Goal: Use online tool/utility: Utilize a website feature to perform a specific function

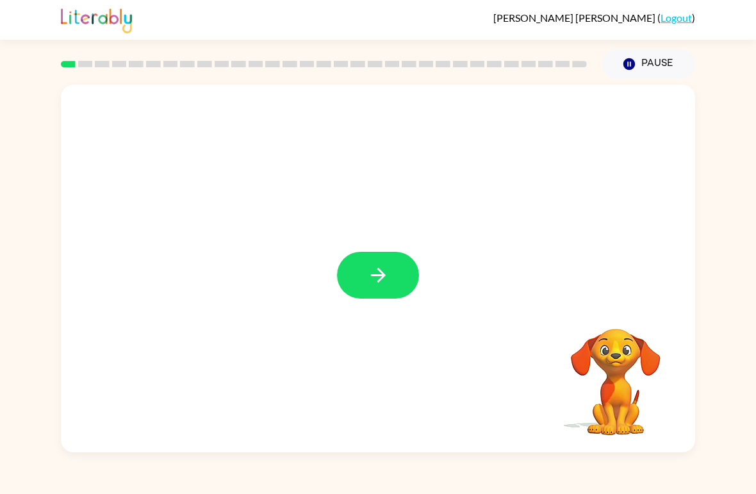
click at [403, 280] on button "button" at bounding box center [378, 275] width 82 height 47
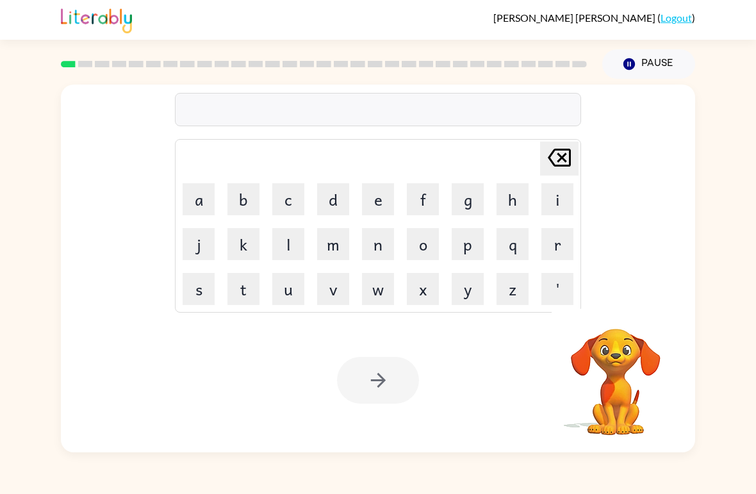
click at [248, 195] on button "b" at bounding box center [243, 199] width 32 height 32
click at [416, 242] on button "o" at bounding box center [423, 244] width 32 height 32
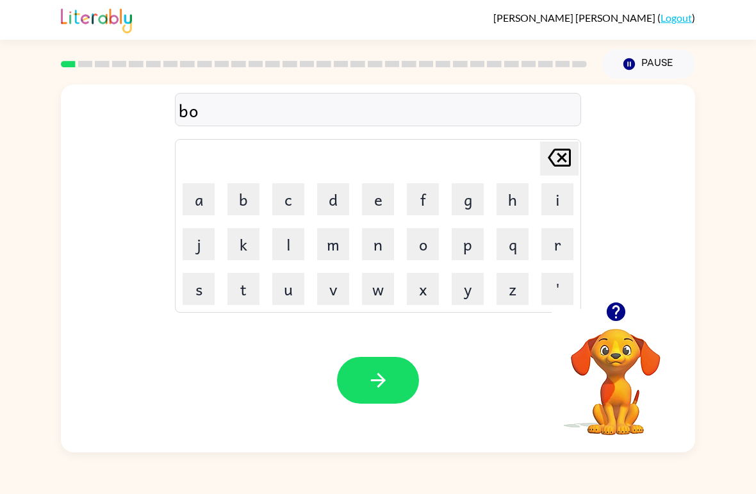
click at [553, 238] on button "r" at bounding box center [557, 244] width 32 height 32
click at [332, 200] on button "d" at bounding box center [333, 199] width 32 height 32
click at [374, 200] on button "e" at bounding box center [378, 199] width 32 height 32
click at [559, 250] on button "r" at bounding box center [557, 244] width 32 height 32
click at [370, 392] on button "button" at bounding box center [378, 380] width 82 height 47
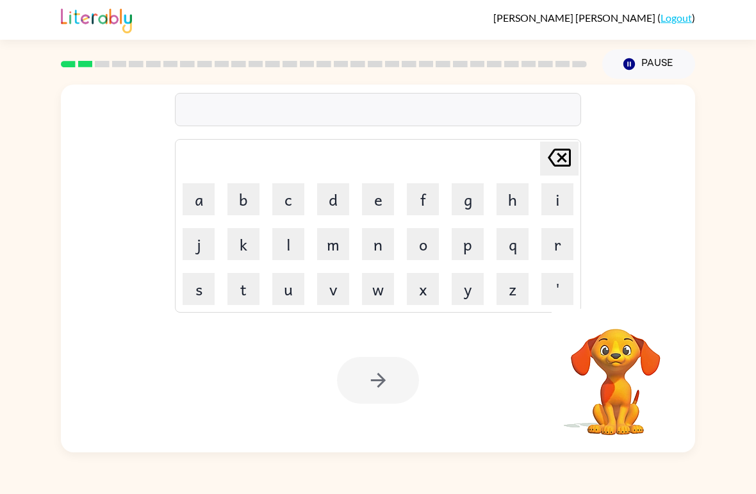
click at [289, 200] on button "c" at bounding box center [288, 199] width 32 height 32
click at [200, 193] on button "a" at bounding box center [198, 199] width 32 height 32
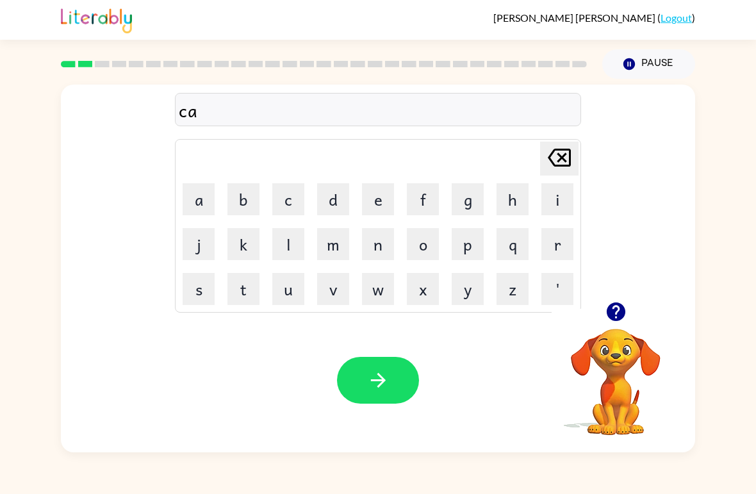
click at [563, 150] on icon at bounding box center [558, 158] width 23 height 18
click at [423, 243] on button "o" at bounding box center [423, 244] width 32 height 32
click at [292, 289] on button "u" at bounding box center [288, 289] width 32 height 32
click at [384, 252] on button "n" at bounding box center [378, 244] width 32 height 32
click at [247, 287] on button "t" at bounding box center [243, 289] width 32 height 32
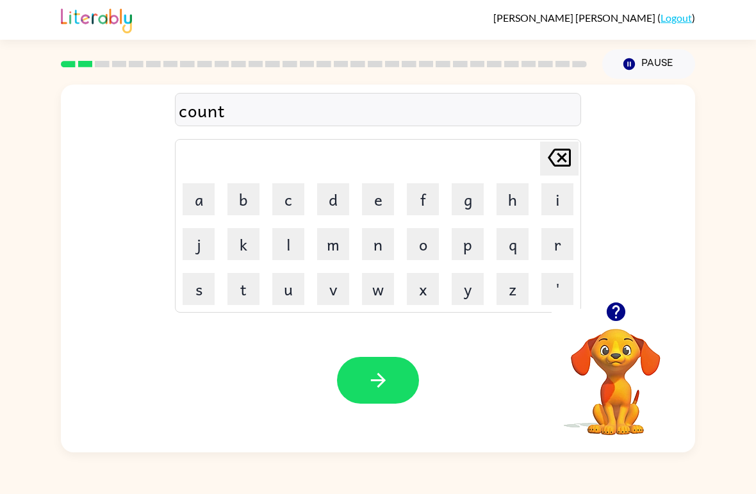
click at [389, 381] on button "button" at bounding box center [378, 380] width 82 height 47
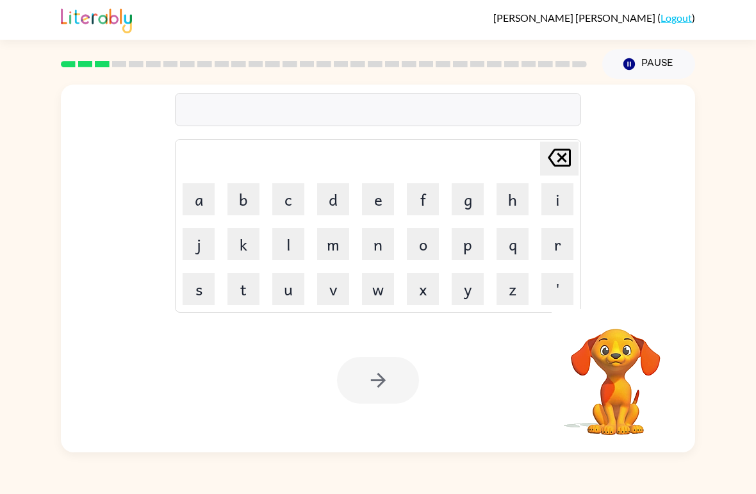
click at [289, 241] on button "l" at bounding box center [288, 244] width 32 height 32
click at [428, 235] on button "o" at bounding box center [423, 244] width 32 height 32
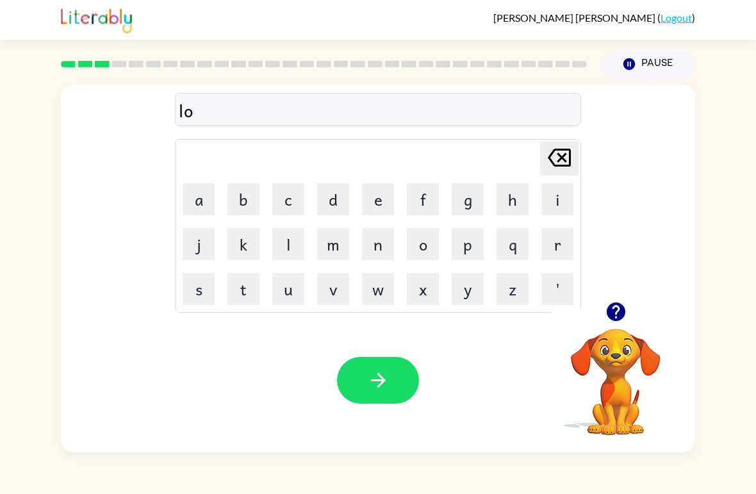
click at [289, 289] on button "u" at bounding box center [288, 289] width 32 height 32
click at [613, 382] on video "Your browser must support playing .mp4 files to use Literably. Please try using…" at bounding box center [615, 373] width 128 height 128
click at [607, 374] on video "Your browser must support playing .mp4 files to use Literably. Please try using…" at bounding box center [615, 373] width 128 height 128
click at [613, 360] on video "Your browser must support playing .mp4 files to use Literably. Please try using…" at bounding box center [615, 373] width 128 height 128
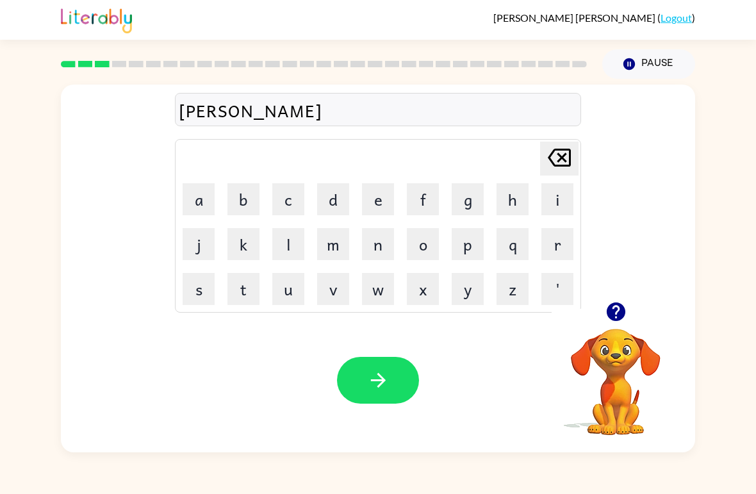
click at [606, 360] on video "Your browser must support playing .mp4 files to use Literably. Please try using…" at bounding box center [615, 373] width 128 height 128
click at [605, 360] on video "Your browser must support playing .mp4 files to use Literably. Please try using…" at bounding box center [615, 373] width 128 height 128
click at [289, 195] on button "c" at bounding box center [288, 199] width 32 height 32
click at [195, 197] on button "a" at bounding box center [198, 199] width 32 height 32
click at [558, 163] on icon "[PERSON_NAME] last character input" at bounding box center [559, 157] width 31 height 31
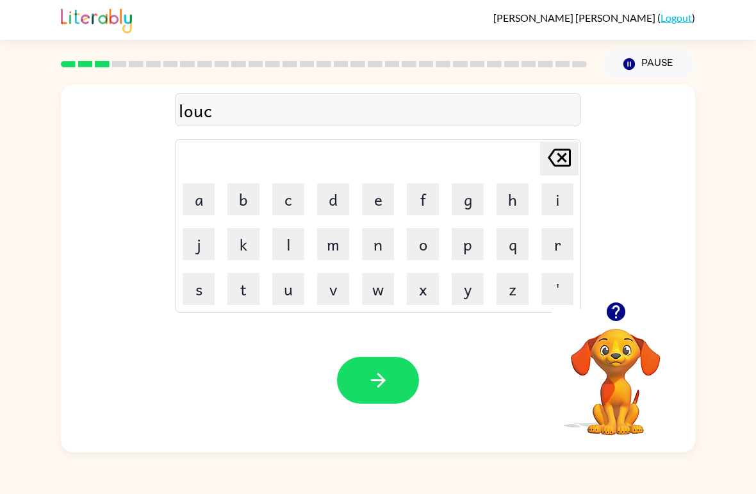
click at [558, 163] on icon "[PERSON_NAME] last character input" at bounding box center [559, 157] width 31 height 31
click at [293, 200] on button "c" at bounding box center [288, 199] width 32 height 32
click at [247, 245] on button "k" at bounding box center [243, 244] width 32 height 32
click at [557, 165] on icon "[PERSON_NAME] last character input" at bounding box center [559, 157] width 31 height 31
click at [553, 166] on icon "[PERSON_NAME] last character input" at bounding box center [559, 157] width 31 height 31
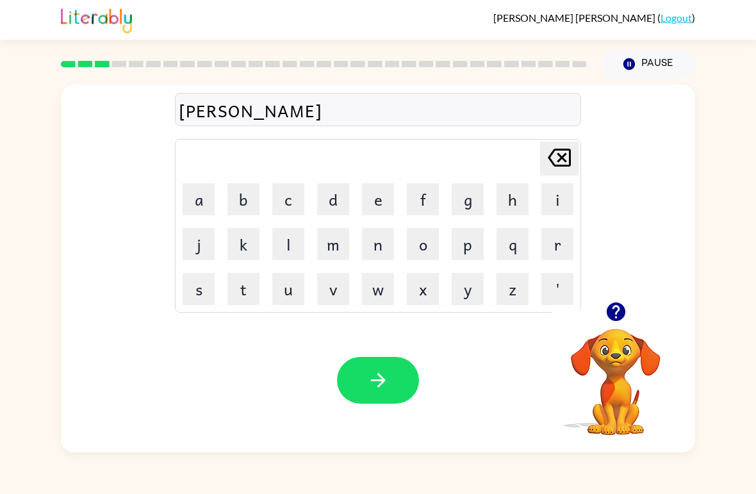
click at [248, 241] on button "k" at bounding box center [243, 244] width 32 height 32
click at [214, 190] on button "a" at bounding box center [198, 199] width 32 height 32
click at [252, 289] on button "t" at bounding box center [243, 289] width 32 height 32
click at [378, 207] on button "e" at bounding box center [378, 199] width 32 height 32
click at [380, 372] on icon "button" at bounding box center [378, 380] width 22 height 22
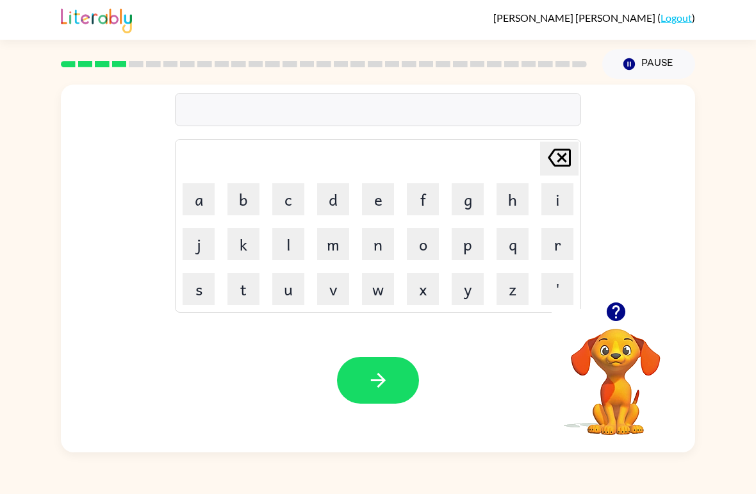
click at [245, 287] on button "t" at bounding box center [243, 289] width 32 height 32
click at [282, 289] on button "u" at bounding box center [288, 289] width 32 height 32
click at [553, 195] on button "i" at bounding box center [557, 199] width 32 height 32
click at [382, 248] on button "n" at bounding box center [378, 244] width 32 height 32
click at [375, 350] on div "Your browser must support playing .mp4 files to use Literably. Please try using…" at bounding box center [378, 380] width 634 height 144
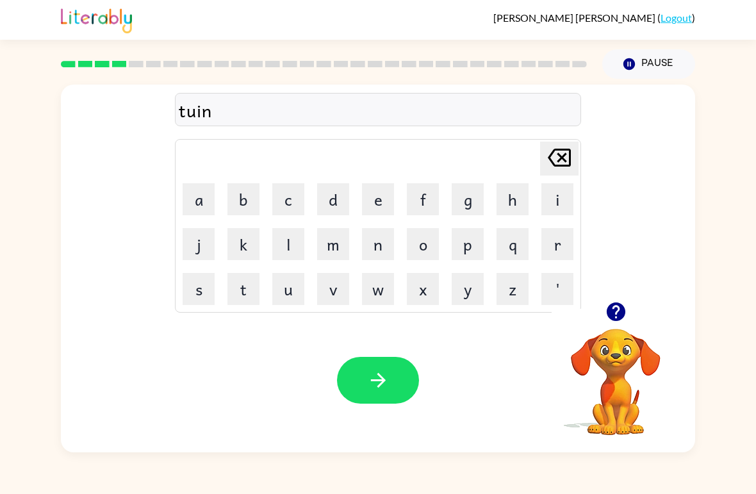
click at [378, 364] on button "button" at bounding box center [378, 380] width 82 height 47
click at [377, 238] on button "n" at bounding box center [378, 244] width 32 height 32
click at [380, 205] on button "e" at bounding box center [378, 199] width 32 height 32
click at [558, 251] on button "r" at bounding box center [557, 244] width 32 height 32
click at [284, 236] on button "l" at bounding box center [288, 244] width 32 height 32
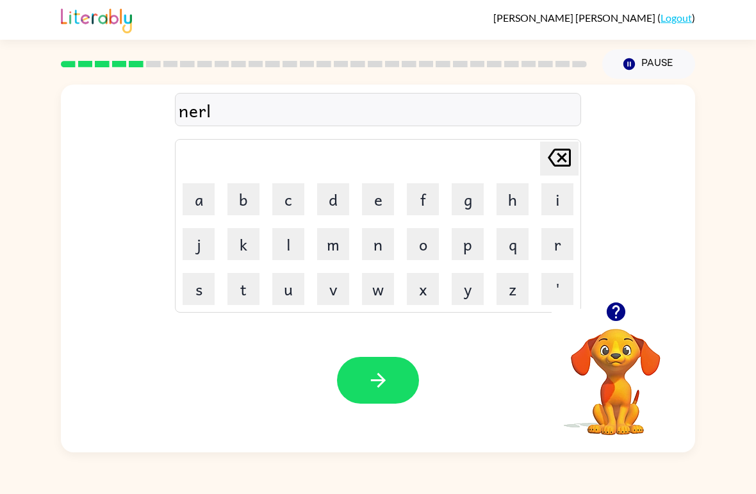
click at [556, 195] on button "i" at bounding box center [557, 199] width 32 height 32
click at [400, 378] on button "button" at bounding box center [378, 380] width 82 height 47
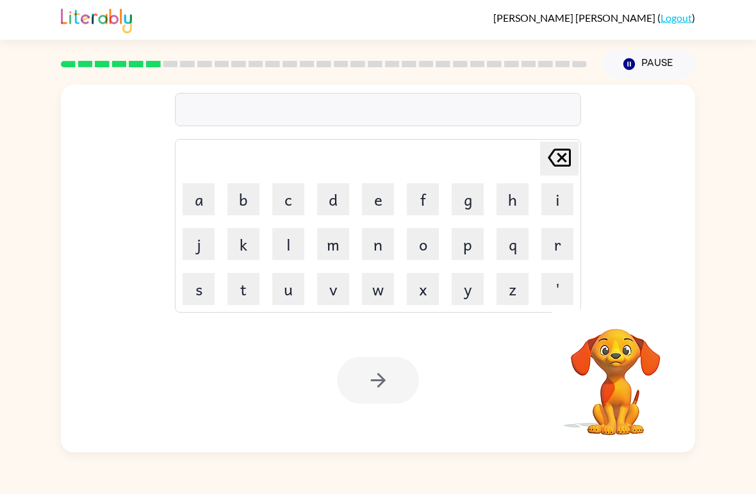
click at [243, 213] on button "b" at bounding box center [243, 199] width 32 height 32
click at [555, 190] on button "i" at bounding box center [557, 199] width 32 height 32
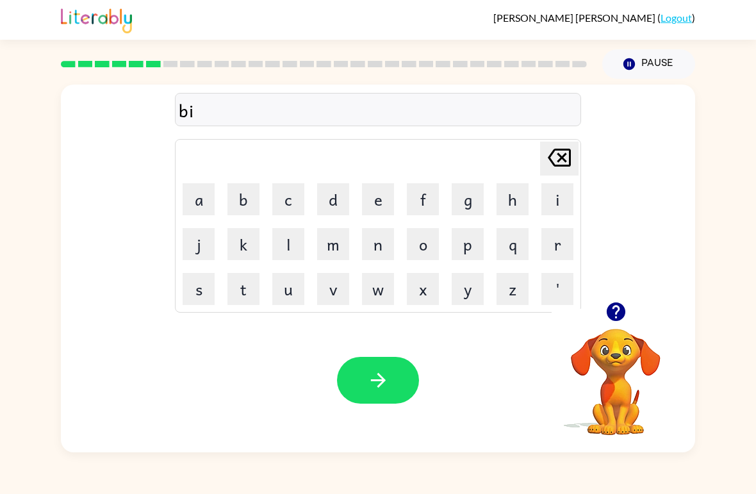
click at [509, 202] on button "h" at bounding box center [512, 199] width 32 height 32
click at [553, 202] on button "i" at bounding box center [557, 199] width 32 height 32
click at [385, 241] on button "n" at bounding box center [378, 244] width 32 height 32
click at [368, 202] on button "e" at bounding box center [378, 199] width 32 height 32
click at [327, 211] on button "d" at bounding box center [333, 199] width 32 height 32
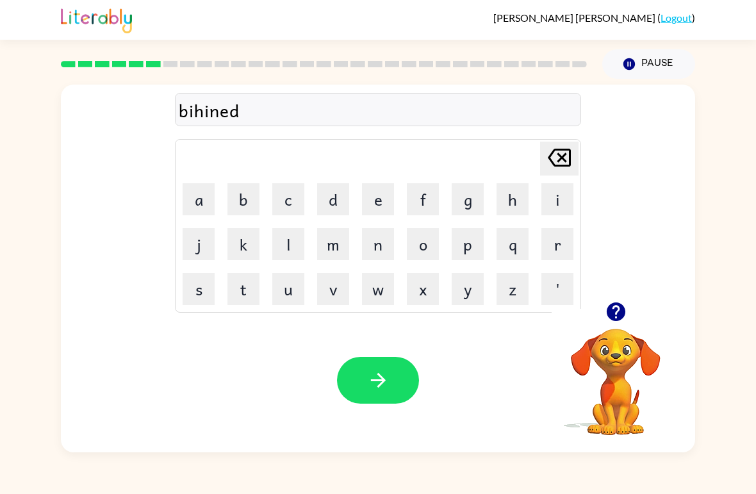
click at [365, 384] on button "button" at bounding box center [378, 380] width 82 height 47
click at [248, 293] on button "t" at bounding box center [243, 289] width 32 height 32
click at [558, 250] on button "r" at bounding box center [557, 244] width 32 height 32
click at [561, 207] on button "i" at bounding box center [557, 199] width 32 height 32
click at [293, 201] on button "c" at bounding box center [288, 199] width 32 height 32
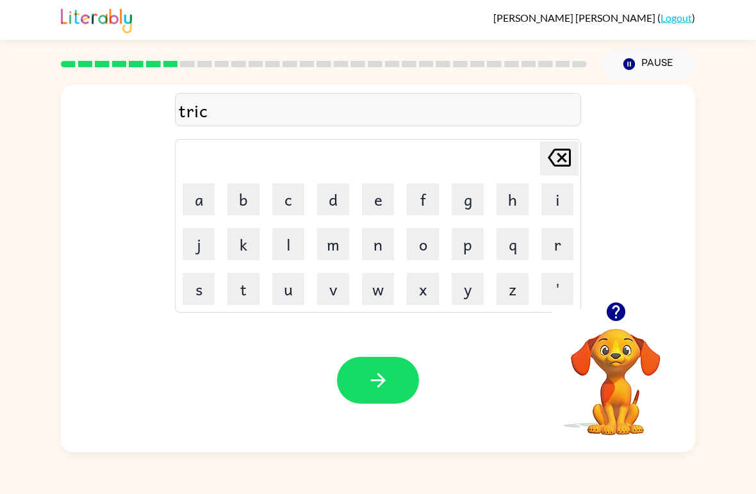
click at [247, 243] on button "k" at bounding box center [243, 244] width 32 height 32
click at [304, 257] on button "l" at bounding box center [288, 244] width 32 height 32
click at [410, 369] on button "button" at bounding box center [378, 380] width 82 height 47
click at [410, 369] on div at bounding box center [378, 380] width 82 height 47
click at [335, 244] on button "m" at bounding box center [333, 244] width 32 height 32
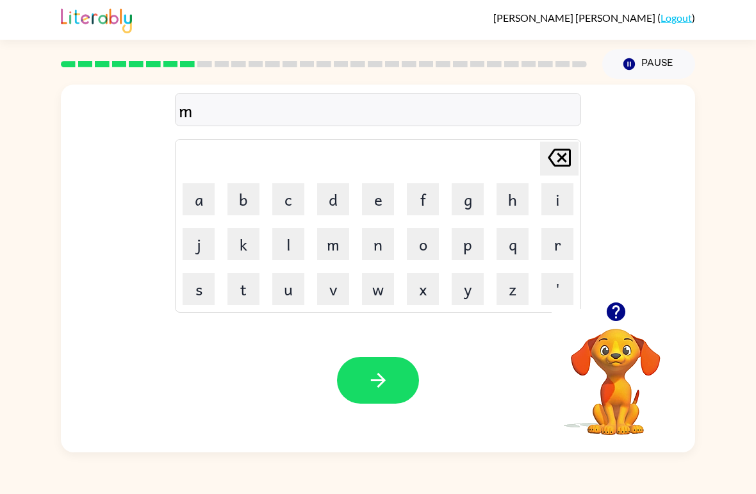
click at [555, 197] on button "i" at bounding box center [557, 199] width 32 height 32
click at [550, 234] on button "r" at bounding box center [557, 244] width 32 height 32
click at [554, 206] on button "i" at bounding box center [557, 199] width 32 height 32
click at [290, 204] on button "c" at bounding box center [288, 199] width 32 height 32
click at [238, 241] on button "k" at bounding box center [243, 244] width 32 height 32
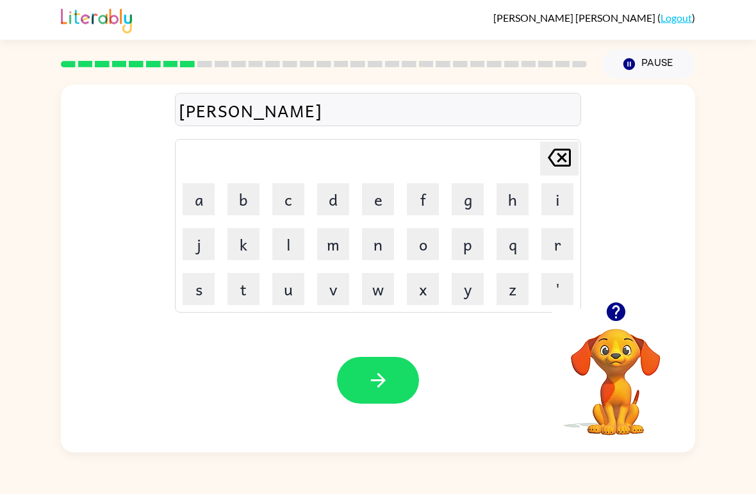
click at [213, 197] on button "a" at bounding box center [198, 199] width 32 height 32
click at [289, 241] on button "l" at bounding box center [288, 244] width 32 height 32
click at [378, 385] on icon "button" at bounding box center [378, 380] width 22 height 22
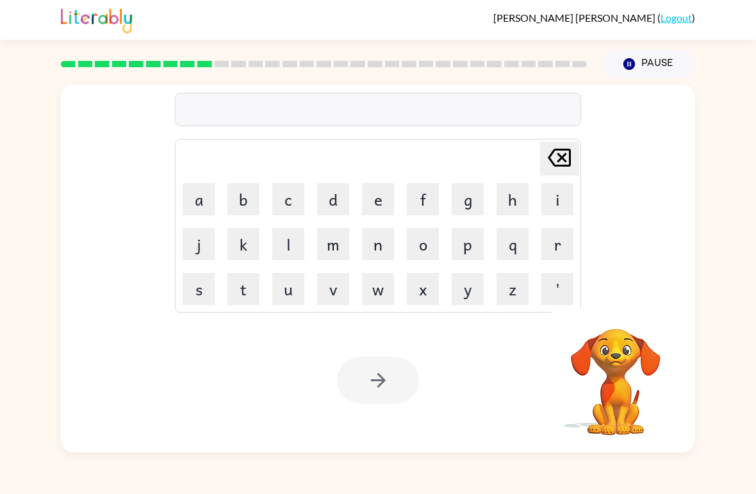
click at [340, 248] on button "m" at bounding box center [333, 244] width 32 height 32
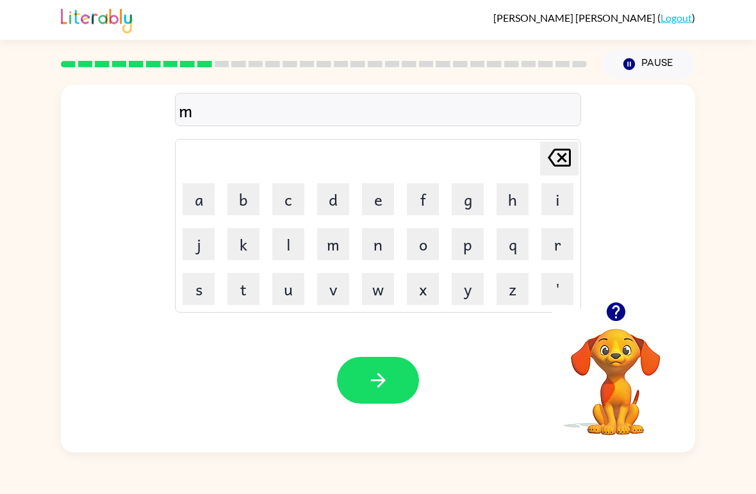
click at [560, 163] on icon "[PERSON_NAME] last character input" at bounding box center [559, 157] width 31 height 31
click at [547, 206] on button "i" at bounding box center [557, 199] width 32 height 32
click at [556, 161] on icon "[PERSON_NAME] last character input" at bounding box center [559, 157] width 31 height 31
click at [374, 241] on button "n" at bounding box center [378, 244] width 32 height 32
click at [547, 199] on button "i" at bounding box center [557, 199] width 32 height 32
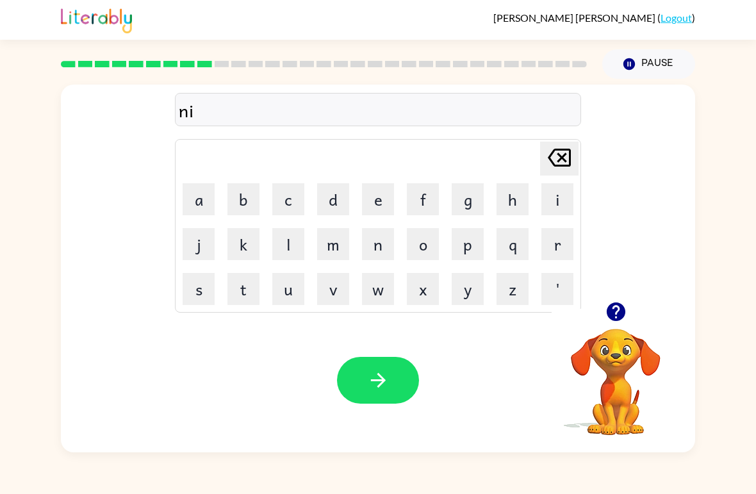
click at [247, 198] on button "b" at bounding box center [243, 199] width 32 height 32
click at [283, 250] on button "l" at bounding box center [288, 244] width 32 height 32
click at [379, 209] on button "e" at bounding box center [378, 199] width 32 height 32
click at [385, 375] on icon "button" at bounding box center [378, 380] width 22 height 22
click at [422, 250] on button "o" at bounding box center [423, 244] width 32 height 32
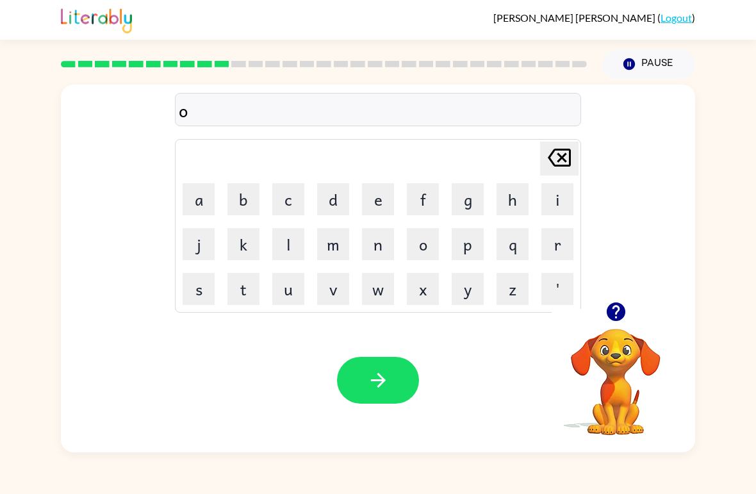
click at [366, 247] on button "n" at bounding box center [378, 244] width 32 height 32
click at [437, 202] on button "f" at bounding box center [423, 199] width 32 height 32
click at [421, 233] on button "o" at bounding box center [423, 244] width 32 height 32
click at [289, 243] on button "l" at bounding box center [288, 244] width 32 height 32
click at [329, 200] on button "d" at bounding box center [333, 199] width 32 height 32
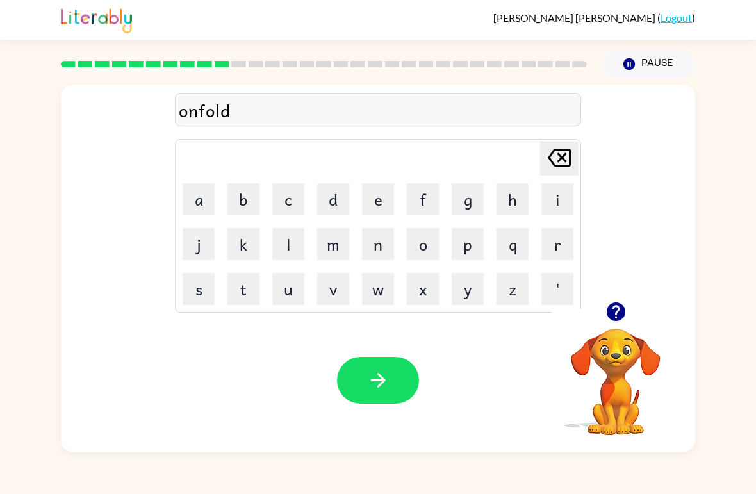
click at [384, 385] on icon "button" at bounding box center [378, 380] width 22 height 22
click at [244, 200] on button "b" at bounding box center [243, 199] width 32 height 32
click at [425, 249] on button "o" at bounding box center [423, 244] width 32 height 32
click at [291, 293] on button "u" at bounding box center [288, 289] width 32 height 32
click at [257, 291] on button "t" at bounding box center [243, 289] width 32 height 32
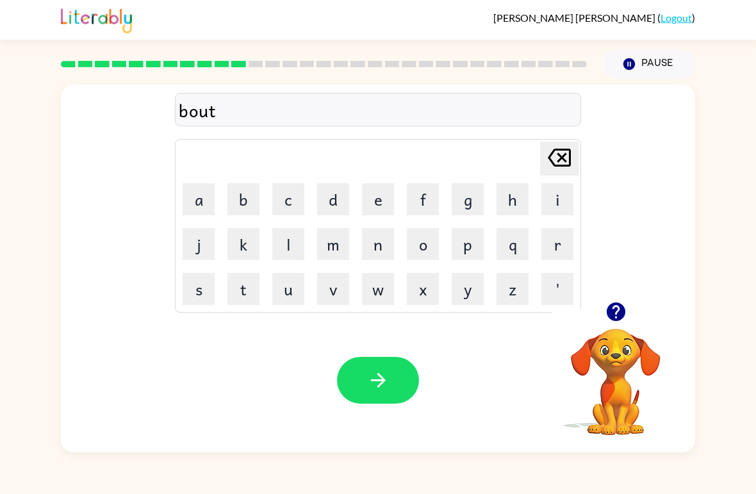
click at [379, 384] on icon "button" at bounding box center [378, 380] width 22 height 22
click at [238, 188] on button "b" at bounding box center [243, 199] width 32 height 32
click at [376, 191] on button "e" at bounding box center [378, 199] width 32 height 32
click at [336, 188] on button "d" at bounding box center [333, 199] width 32 height 32
click at [239, 291] on button "t" at bounding box center [243, 289] width 32 height 32
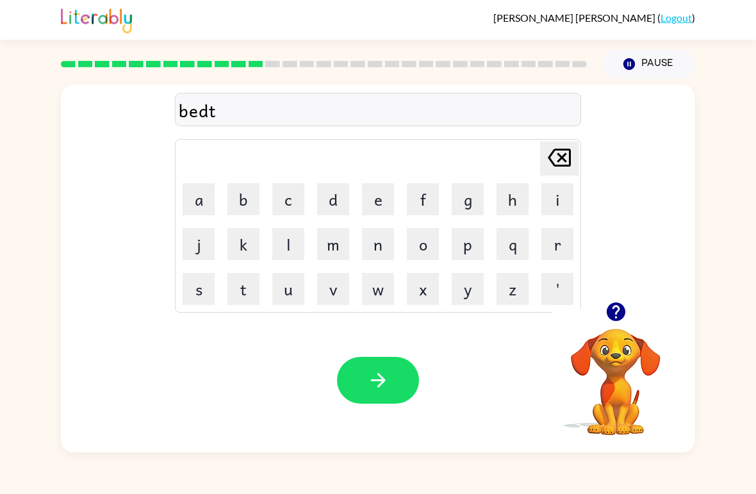
click at [555, 197] on button "i" at bounding box center [557, 199] width 32 height 32
click at [333, 243] on button "m" at bounding box center [333, 244] width 32 height 32
click at [384, 184] on button "e" at bounding box center [378, 199] width 32 height 32
click at [374, 375] on icon "button" at bounding box center [378, 380] width 22 height 22
click at [426, 197] on button "f" at bounding box center [423, 199] width 32 height 32
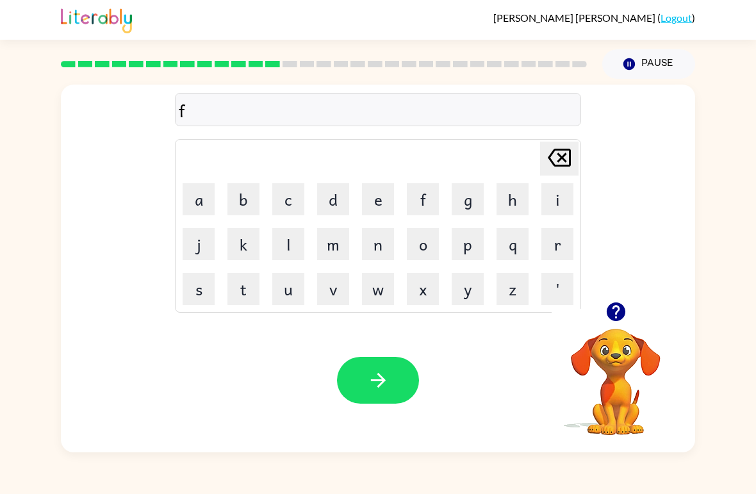
click at [566, 196] on button "i" at bounding box center [557, 199] width 32 height 32
click at [253, 292] on button "t" at bounding box center [243, 289] width 32 height 32
click at [368, 244] on button "n" at bounding box center [378, 244] width 32 height 32
click at [369, 190] on button "e" at bounding box center [378, 199] width 32 height 32
click at [208, 291] on button "s" at bounding box center [198, 289] width 32 height 32
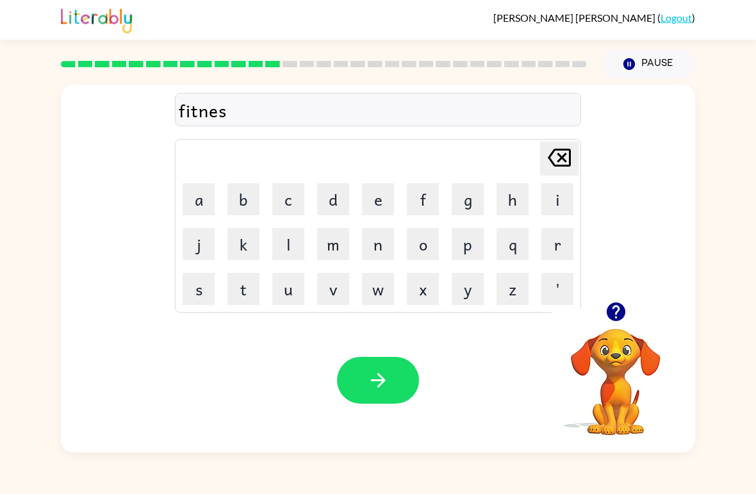
click at [357, 381] on button "button" at bounding box center [378, 380] width 82 height 47
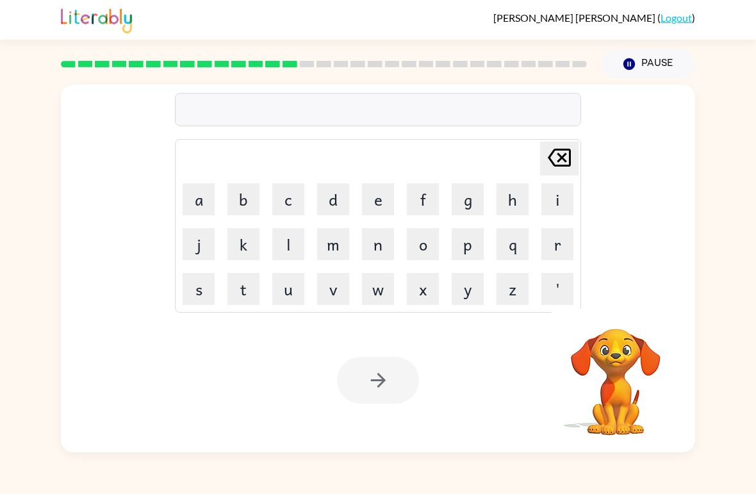
click at [282, 380] on div "Your browser must support playing .mp4 files to use Literably. Please try using…" at bounding box center [378, 380] width 634 height 144
click at [333, 208] on button "d" at bounding box center [333, 199] width 32 height 32
click at [555, 192] on button "i" at bounding box center [557, 199] width 32 height 32
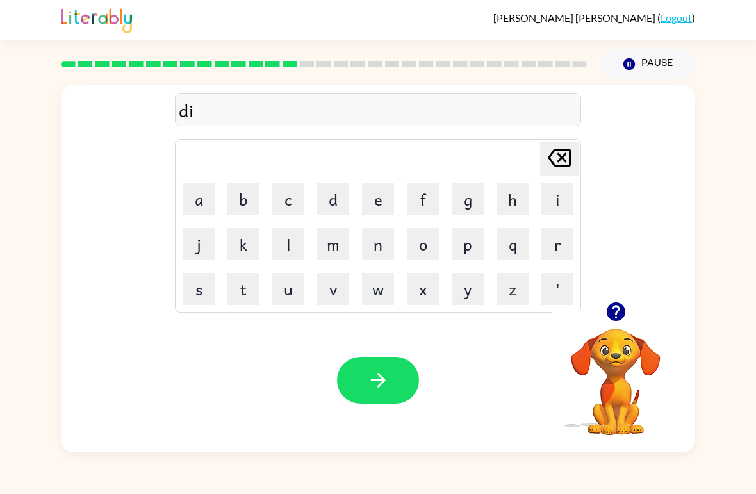
click at [284, 246] on button "l" at bounding box center [288, 244] width 32 height 32
click at [191, 199] on button "a" at bounding box center [198, 199] width 32 height 32
click at [376, 204] on button "e" at bounding box center [378, 199] width 32 height 32
click at [563, 164] on icon "[PERSON_NAME] last character input" at bounding box center [559, 157] width 31 height 31
click at [553, 184] on button "i" at bounding box center [557, 199] width 32 height 32
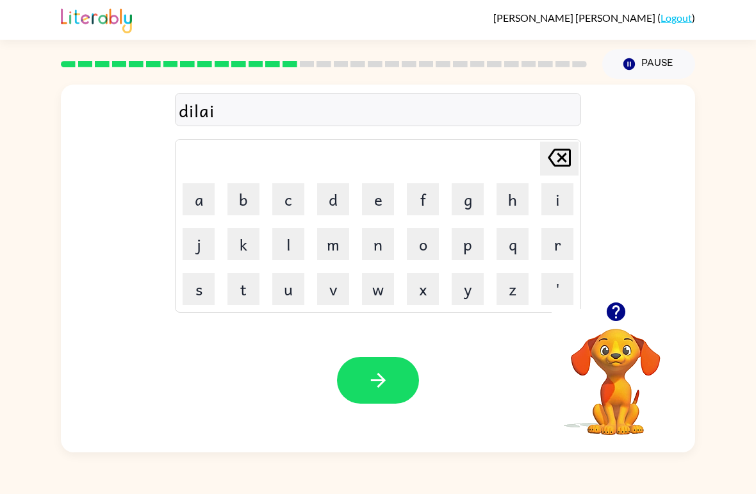
click at [384, 376] on icon "button" at bounding box center [378, 380] width 22 height 22
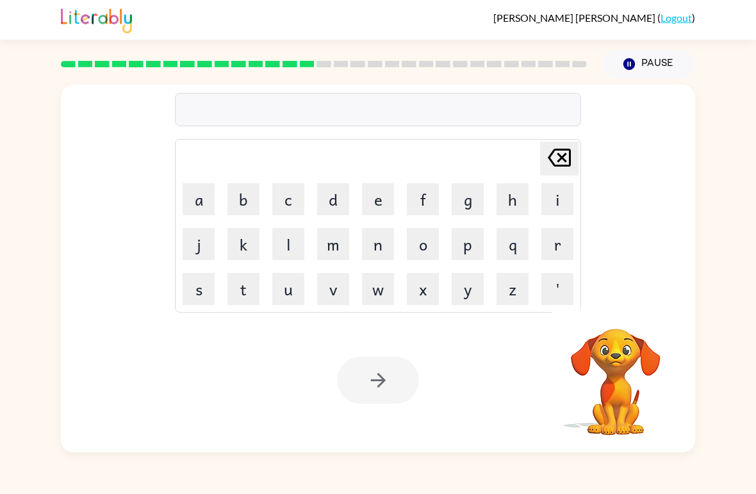
click at [248, 291] on button "t" at bounding box center [243, 289] width 32 height 32
click at [419, 231] on button "o" at bounding box center [423, 244] width 32 height 32
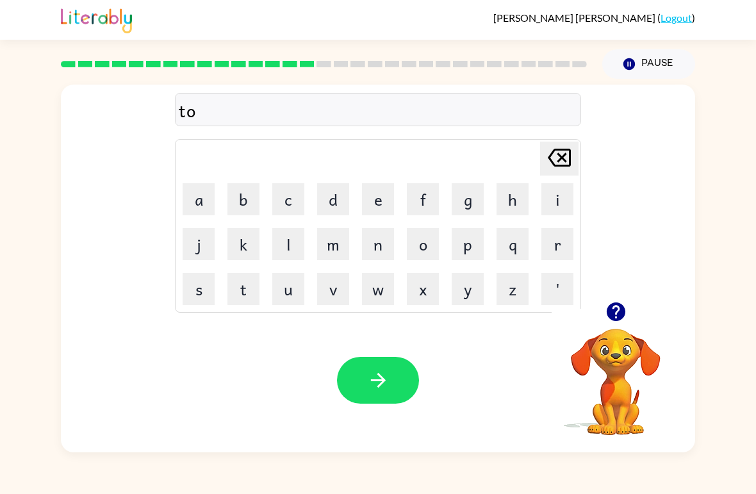
click at [549, 241] on button "r" at bounding box center [557, 244] width 32 height 32
click at [331, 253] on button "m" at bounding box center [333, 244] width 32 height 32
click at [215, 104] on div "torm" at bounding box center [378, 110] width 398 height 27
click at [198, 121] on div "torm" at bounding box center [378, 110] width 398 height 27
click at [207, 116] on div "torm" at bounding box center [378, 110] width 398 height 27
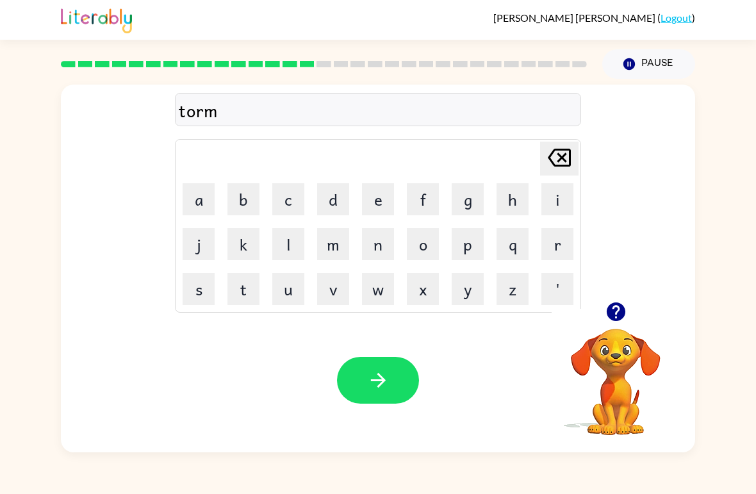
click at [207, 115] on div "torm" at bounding box center [378, 110] width 398 height 27
click at [195, 106] on div "torm" at bounding box center [378, 110] width 398 height 27
click at [194, 106] on div "torm" at bounding box center [378, 110] width 398 height 27
click at [366, 382] on button "button" at bounding box center [378, 380] width 82 height 47
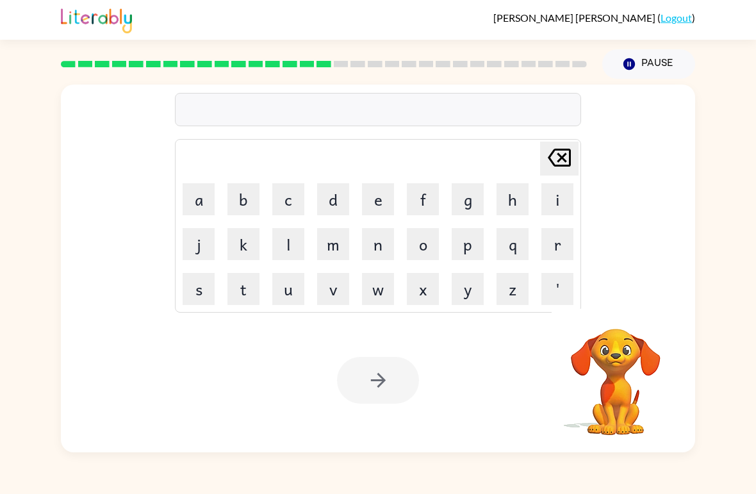
click at [201, 293] on button "s" at bounding box center [198, 289] width 32 height 32
click at [377, 199] on button "e" at bounding box center [378, 199] width 32 height 32
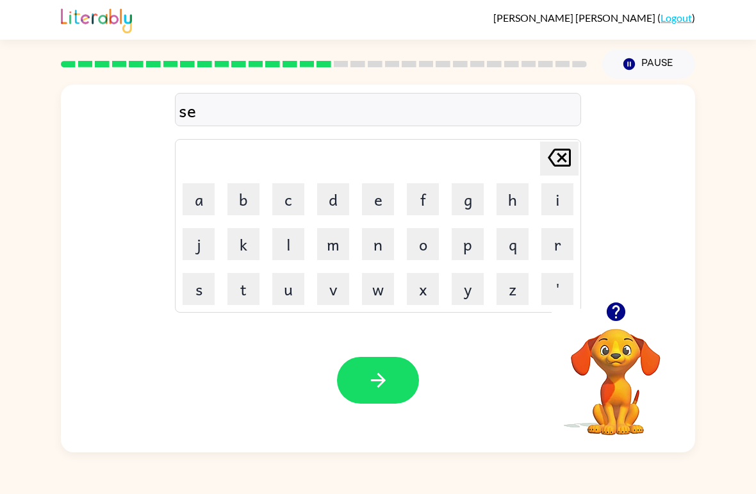
click at [244, 292] on button "t" at bounding box center [243, 289] width 32 height 32
click at [367, 385] on icon "button" at bounding box center [378, 380] width 22 height 22
click at [245, 190] on button "b" at bounding box center [243, 199] width 32 height 32
click at [572, 256] on button "r" at bounding box center [557, 244] width 32 height 32
click at [552, 207] on button "i" at bounding box center [557, 199] width 32 height 32
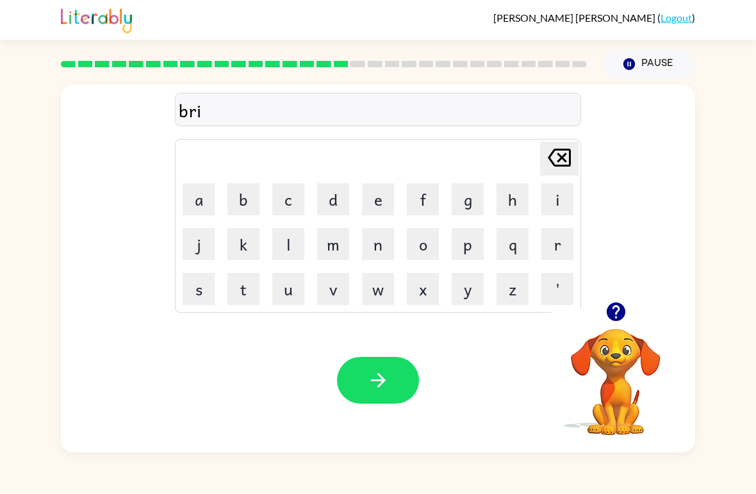
click at [327, 241] on button "m" at bounding box center [333, 244] width 32 height 32
click at [553, 194] on button "i" at bounding box center [557, 199] width 32 height 32
click at [378, 247] on button "n" at bounding box center [378, 244] width 32 height 32
click at [613, 323] on icon "button" at bounding box center [615, 311] width 22 height 22
click at [608, 366] on video "Your browser must support playing .mp4 files to use Literably. Please try using…" at bounding box center [615, 373] width 128 height 128
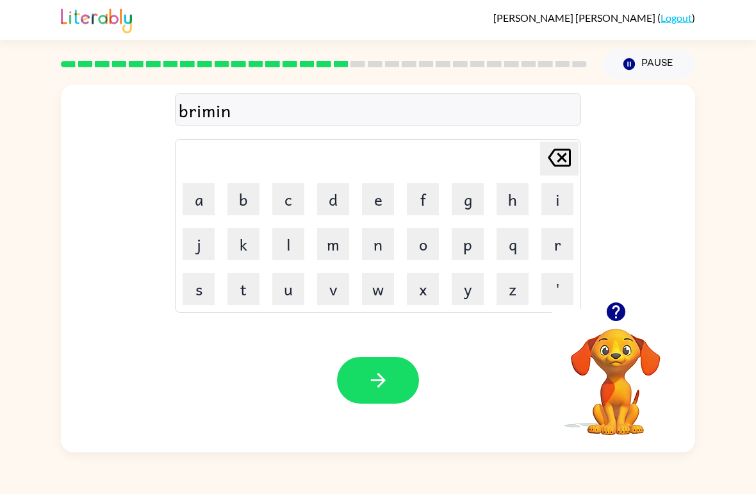
click at [469, 193] on button "g" at bounding box center [467, 199] width 32 height 32
click at [367, 368] on button "button" at bounding box center [378, 380] width 82 height 47
click at [469, 246] on button "p" at bounding box center [467, 244] width 32 height 32
click at [283, 243] on button "l" at bounding box center [288, 244] width 32 height 32
click at [203, 240] on button "j" at bounding box center [198, 244] width 32 height 32
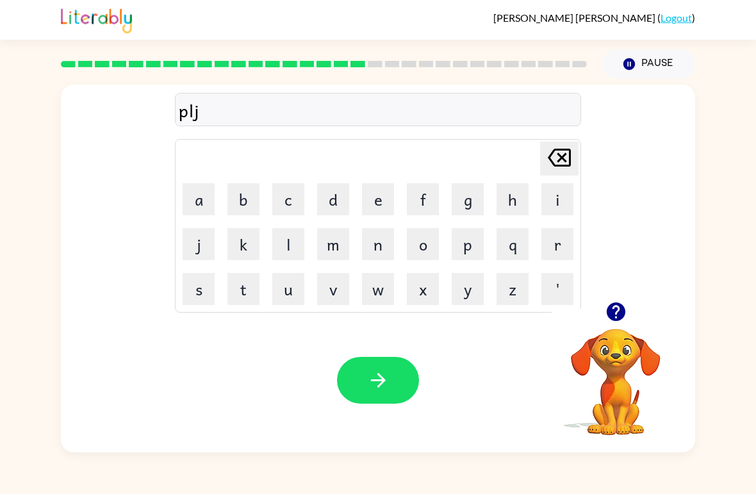
click at [559, 150] on icon at bounding box center [558, 158] width 23 height 18
click at [192, 204] on button "a" at bounding box center [198, 199] width 32 height 32
click at [285, 200] on button "c" at bounding box center [288, 199] width 32 height 32
click at [240, 290] on button "t" at bounding box center [243, 289] width 32 height 32
click at [553, 200] on button "i" at bounding box center [557, 199] width 32 height 32
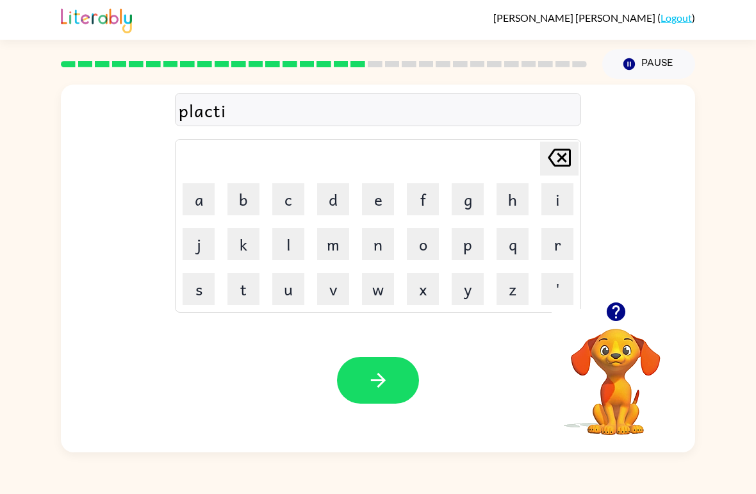
click at [295, 193] on button "c" at bounding box center [288, 199] width 32 height 32
click at [246, 241] on button "k" at bounding box center [243, 244] width 32 height 32
click at [404, 384] on button "button" at bounding box center [378, 380] width 82 height 47
click at [341, 208] on button "d" at bounding box center [333, 199] width 32 height 32
click at [560, 197] on button "i" at bounding box center [557, 199] width 32 height 32
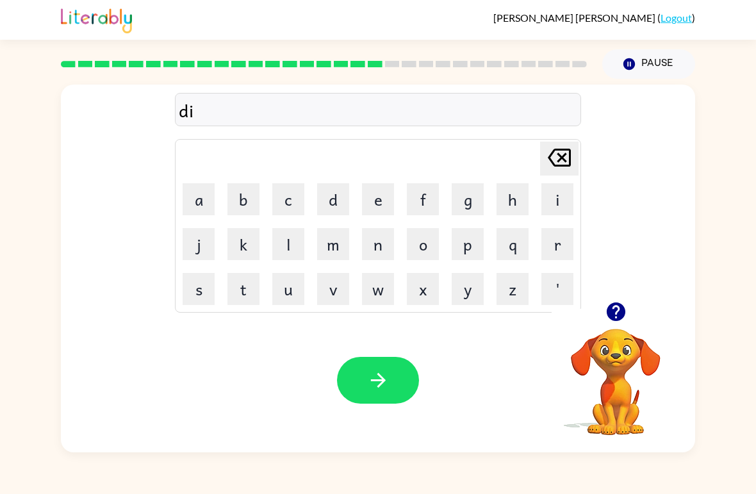
click at [195, 298] on button "s" at bounding box center [198, 289] width 32 height 32
click at [465, 248] on button "p" at bounding box center [467, 244] width 32 height 32
click at [272, 252] on button "l" at bounding box center [288, 244] width 32 height 32
click at [203, 202] on button "a" at bounding box center [198, 199] width 32 height 32
click at [464, 298] on button "y" at bounding box center [467, 289] width 32 height 32
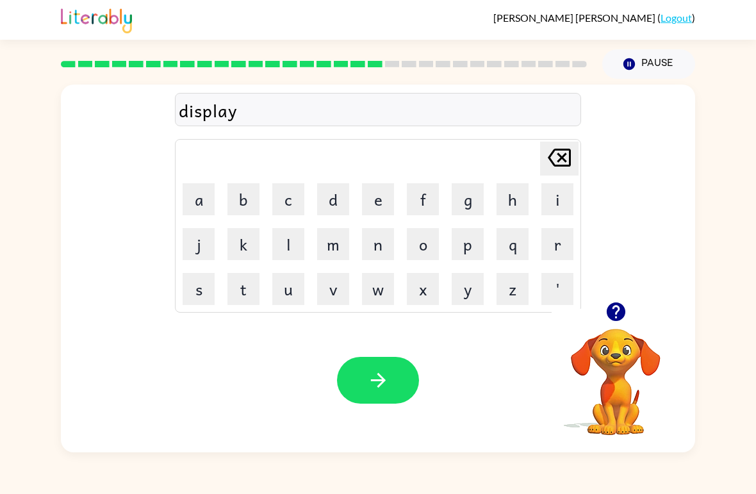
click at [393, 382] on button "button" at bounding box center [378, 380] width 82 height 47
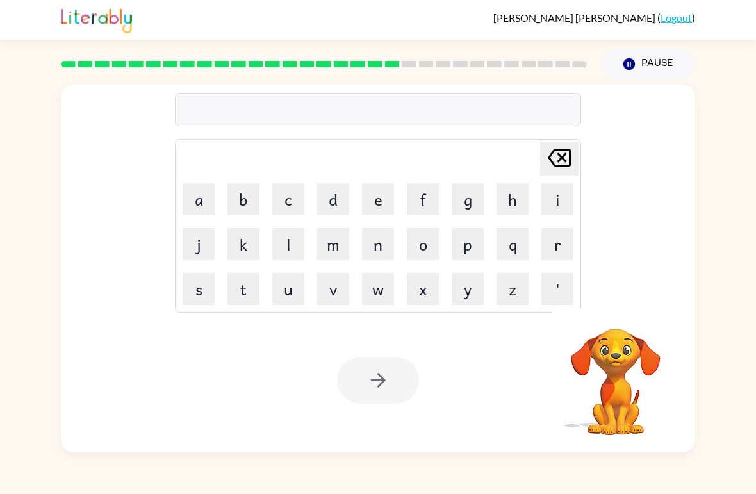
click at [334, 204] on button "d" at bounding box center [333, 199] width 32 height 32
click at [291, 303] on button "u" at bounding box center [288, 289] width 32 height 32
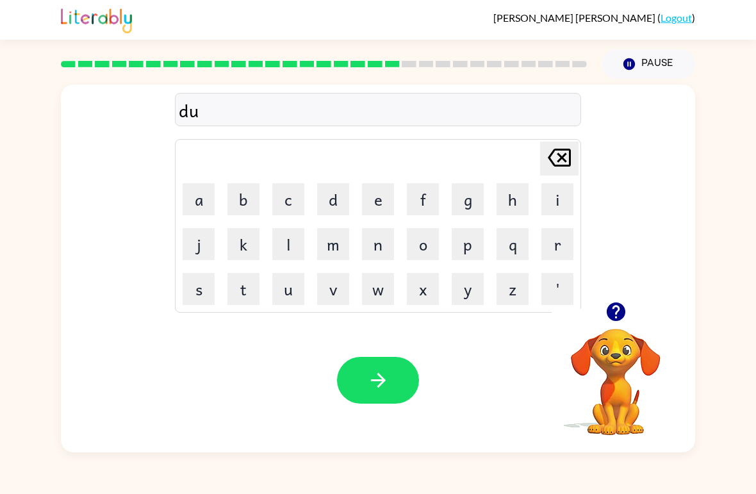
click at [194, 292] on button "s" at bounding box center [198, 289] width 32 height 32
click at [239, 304] on button "t" at bounding box center [243, 289] width 32 height 32
click at [380, 199] on button "e" at bounding box center [378, 199] width 32 height 32
click at [327, 200] on button "d" at bounding box center [333, 199] width 32 height 32
click at [386, 395] on button "button" at bounding box center [378, 380] width 82 height 47
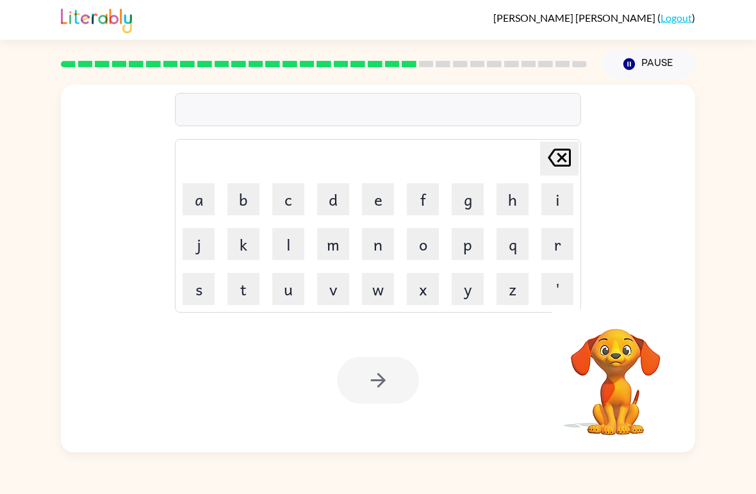
click at [198, 287] on button "s" at bounding box center [198, 289] width 32 height 32
click at [385, 196] on button "e" at bounding box center [378, 199] width 32 height 32
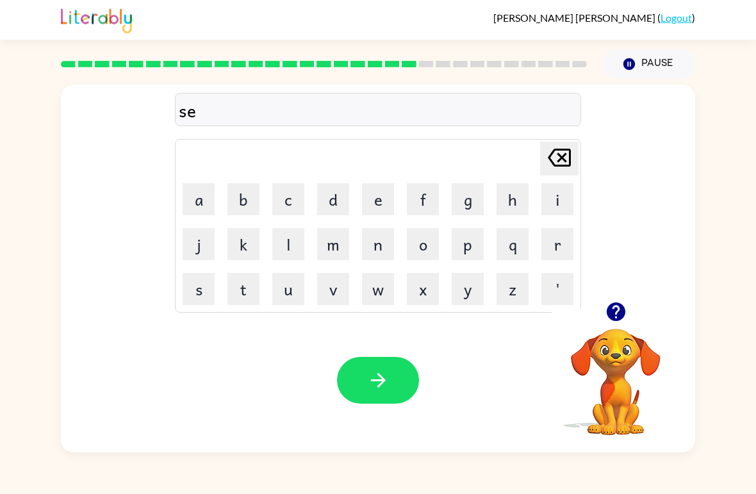
click at [380, 254] on button "n" at bounding box center [378, 244] width 32 height 32
click at [614, 353] on video "Your browser must support playing .mp4 files to use Literably. Please try using…" at bounding box center [615, 373] width 128 height 128
click at [608, 336] on video "Your browser must support playing .mp4 files to use Literably. Please try using…" at bounding box center [615, 373] width 128 height 128
click at [616, 316] on icon "button" at bounding box center [615, 311] width 19 height 19
click at [235, 284] on button "t" at bounding box center [243, 289] width 32 height 32
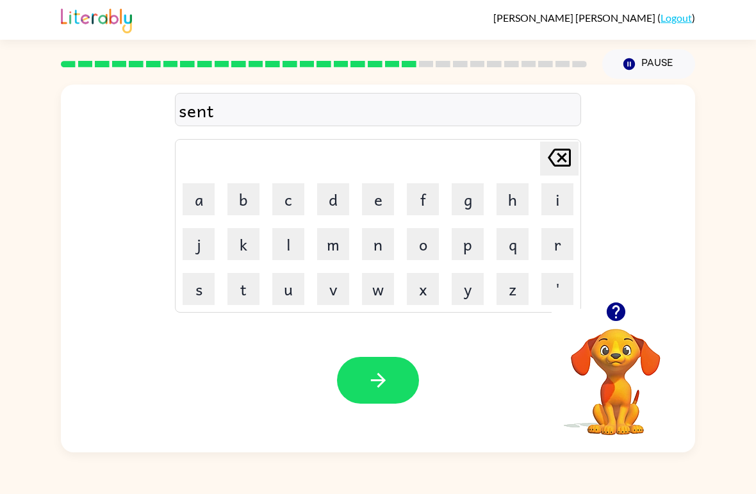
click at [556, 205] on button "i" at bounding box center [557, 199] width 32 height 32
click at [474, 241] on button "p" at bounding box center [467, 244] width 32 height 32
click at [558, 189] on button "i" at bounding box center [557, 199] width 32 height 32
click at [560, 168] on icon "[PERSON_NAME] last character input" at bounding box center [559, 157] width 31 height 31
click at [378, 207] on button "e" at bounding box center [378, 199] width 32 height 32
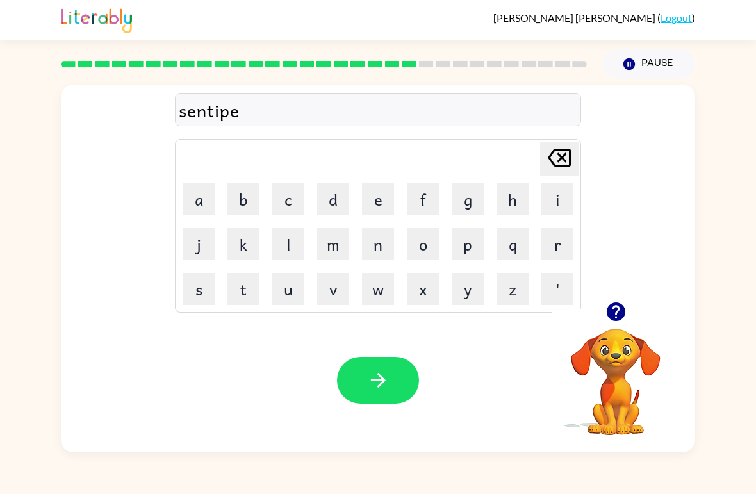
click at [344, 204] on button "d" at bounding box center [333, 199] width 32 height 32
click at [393, 377] on button "button" at bounding box center [378, 380] width 82 height 47
click at [553, 242] on button "r" at bounding box center [557, 244] width 32 height 32
click at [206, 200] on button "a" at bounding box center [198, 199] width 32 height 32
click at [542, 188] on button "i" at bounding box center [557, 199] width 32 height 32
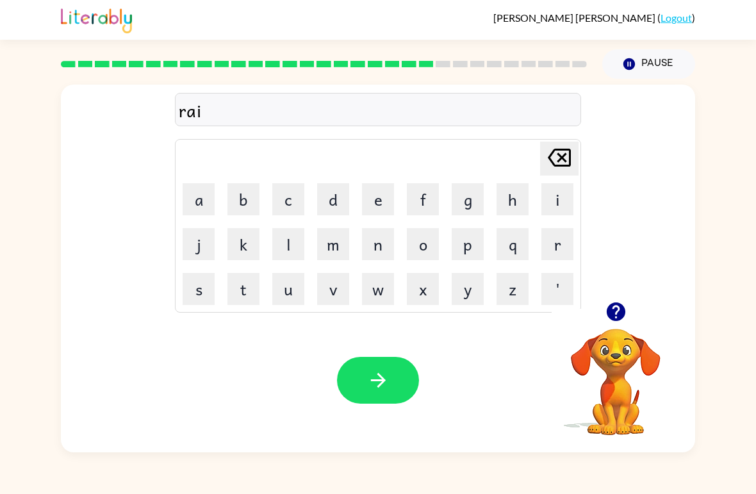
click at [376, 258] on button "n" at bounding box center [378, 244] width 32 height 32
click at [286, 212] on button "c" at bounding box center [288, 199] width 32 height 32
click at [423, 246] on button "o" at bounding box center [423, 244] width 32 height 32
click at [371, 291] on button "w" at bounding box center [378, 289] width 32 height 32
click at [328, 206] on button "d" at bounding box center [333, 199] width 32 height 32
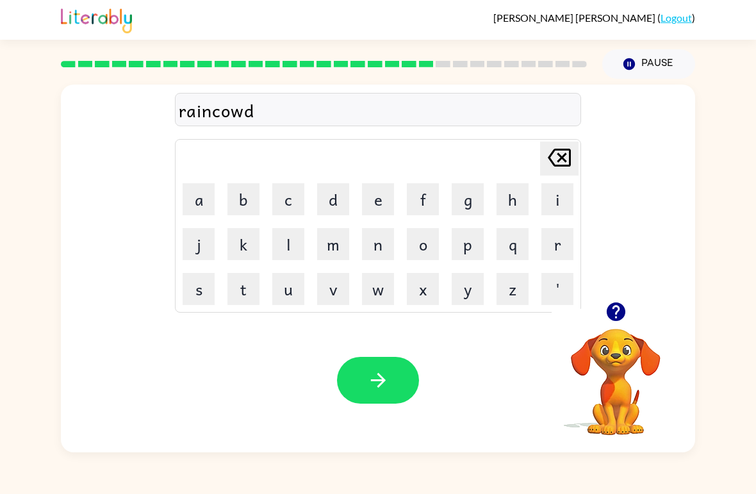
click at [387, 371] on icon "button" at bounding box center [378, 380] width 22 height 22
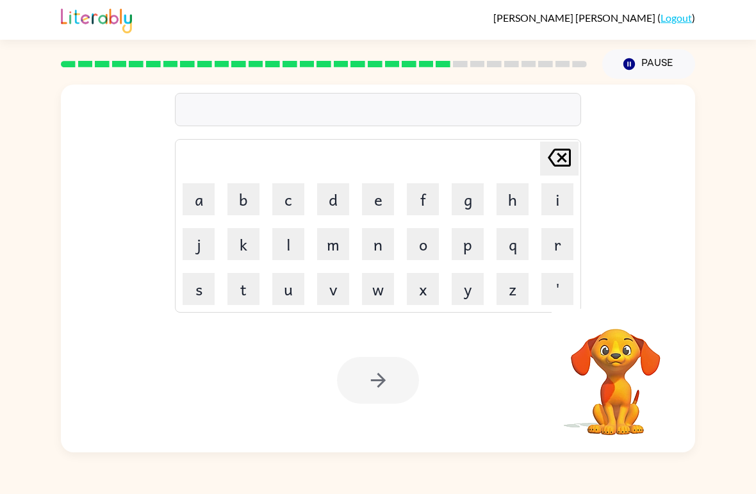
click at [327, 251] on button "m" at bounding box center [333, 244] width 32 height 32
click at [209, 211] on button "a" at bounding box center [198, 199] width 32 height 32
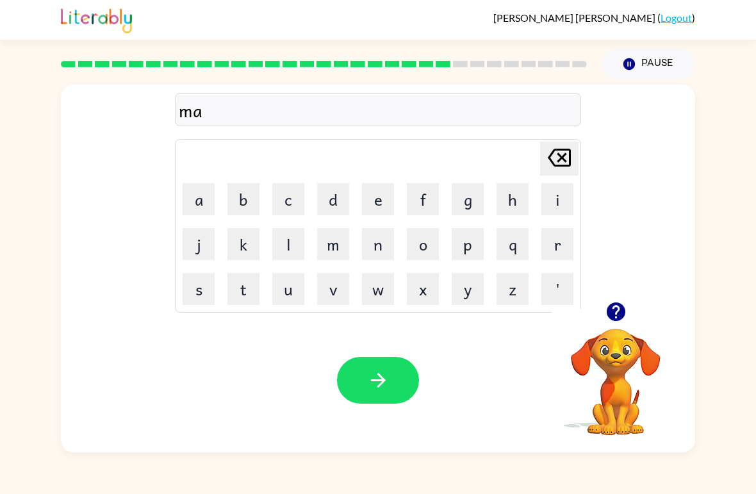
click at [561, 245] on button "r" at bounding box center [557, 244] width 32 height 32
click at [292, 212] on button "c" at bounding box center [288, 199] width 32 height 32
click at [367, 210] on button "e" at bounding box center [378, 199] width 32 height 32
click at [559, 249] on button "r" at bounding box center [557, 244] width 32 height 32
click at [399, 372] on button "button" at bounding box center [378, 380] width 82 height 47
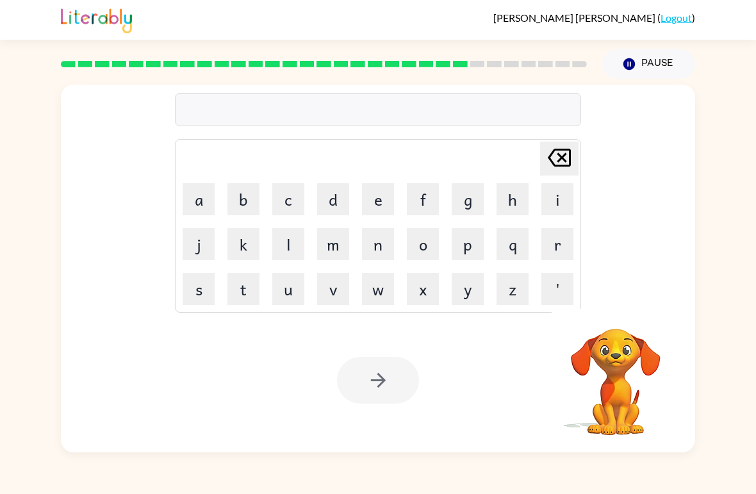
click at [193, 213] on button "a" at bounding box center [198, 199] width 32 height 32
click at [327, 202] on button "d" at bounding box center [333, 199] width 32 height 32
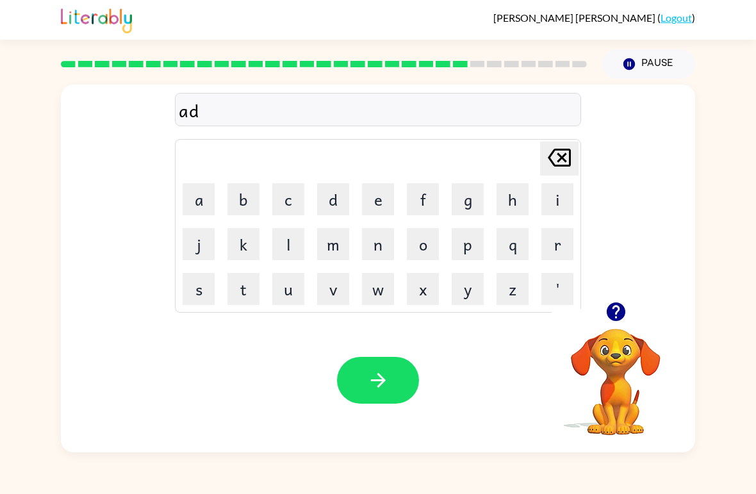
click at [339, 282] on button "v" at bounding box center [333, 289] width 32 height 32
click at [198, 213] on button "a" at bounding box center [198, 199] width 32 height 32
click at [388, 250] on button "n" at bounding box center [378, 244] width 32 height 32
click at [290, 208] on button "c" at bounding box center [288, 199] width 32 height 32
click at [553, 196] on button "i" at bounding box center [557, 199] width 32 height 32
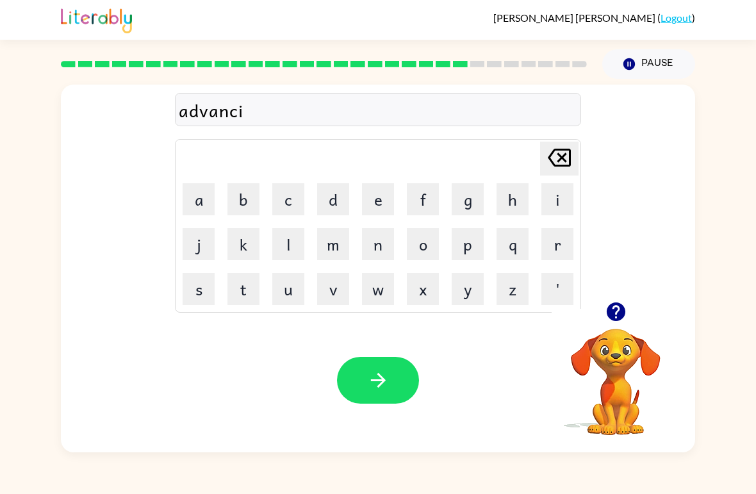
click at [371, 249] on button "n" at bounding box center [378, 244] width 32 height 32
click at [474, 204] on button "g" at bounding box center [467, 199] width 32 height 32
click at [363, 379] on button "button" at bounding box center [378, 380] width 82 height 47
click at [467, 190] on button "g" at bounding box center [467, 199] width 32 height 32
click at [296, 291] on button "u" at bounding box center [288, 289] width 32 height 32
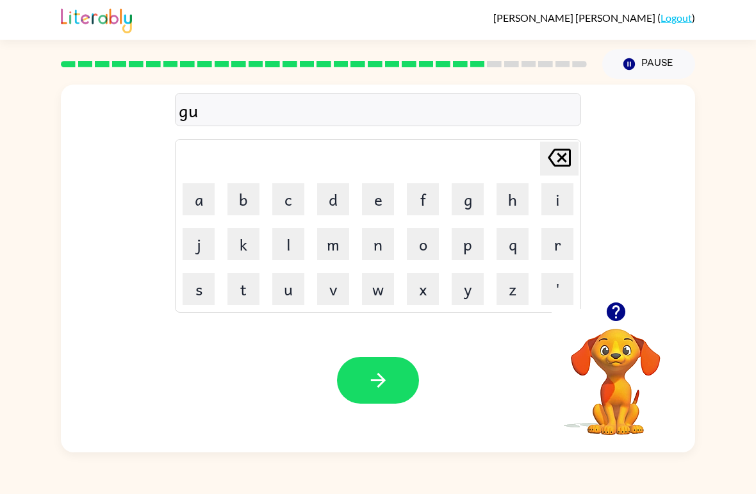
click at [241, 195] on button "b" at bounding box center [243, 199] width 32 height 32
click at [284, 252] on button "l" at bounding box center [288, 244] width 32 height 32
click at [555, 201] on button "i" at bounding box center [557, 199] width 32 height 32
click at [371, 254] on button "n" at bounding box center [378, 244] width 32 height 32
click at [615, 310] on icon "button" at bounding box center [615, 311] width 19 height 19
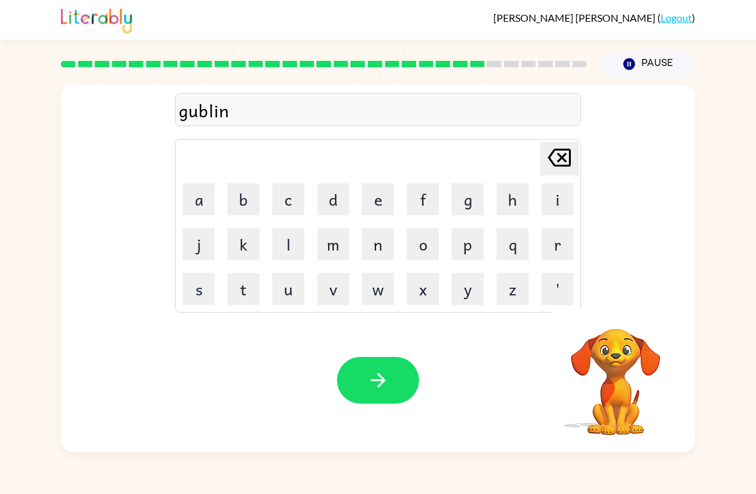
click at [390, 385] on button "button" at bounding box center [378, 380] width 82 height 47
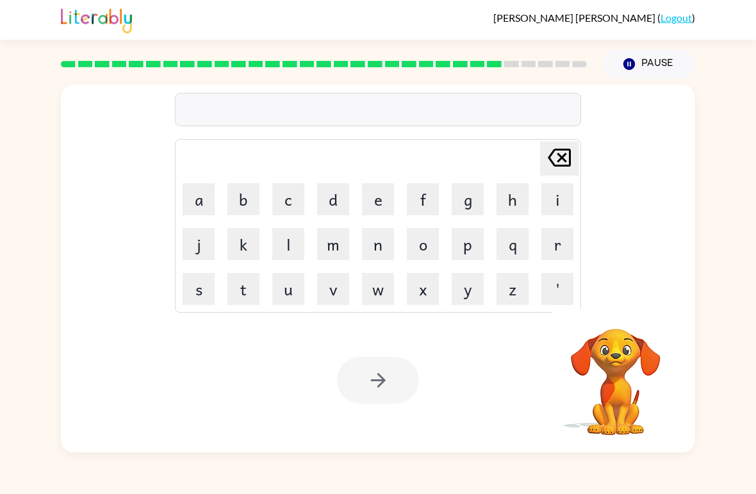
click at [466, 202] on button "g" at bounding box center [467, 199] width 32 height 32
click at [420, 259] on button "o" at bounding box center [423, 244] width 32 height 32
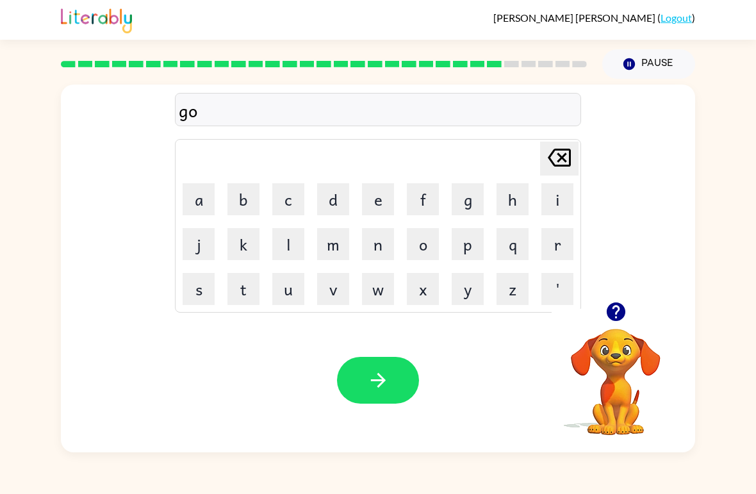
click at [330, 280] on button "v" at bounding box center [333, 289] width 32 height 32
click at [380, 190] on button "e" at bounding box center [378, 199] width 32 height 32
click at [549, 255] on button "r" at bounding box center [557, 244] width 32 height 32
click at [334, 250] on button "m" at bounding box center [333, 244] width 32 height 32
click at [373, 210] on button "e" at bounding box center [378, 199] width 32 height 32
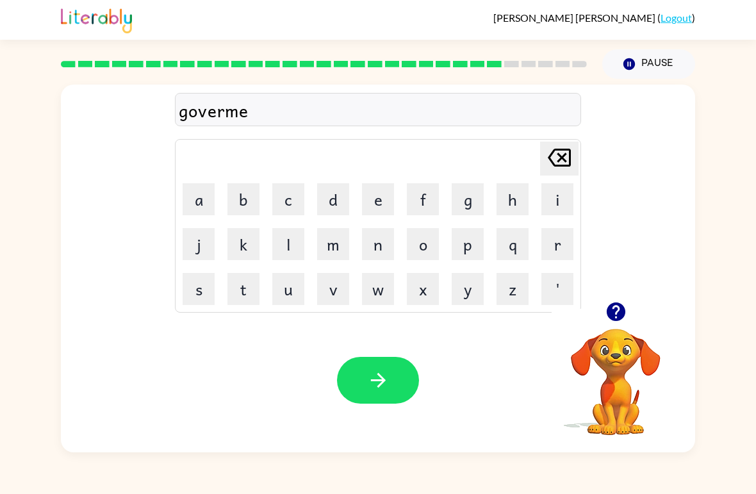
click at [373, 245] on button "n" at bounding box center [378, 244] width 32 height 32
click at [243, 299] on button "t" at bounding box center [243, 289] width 32 height 32
click at [376, 387] on icon "button" at bounding box center [378, 380] width 22 height 22
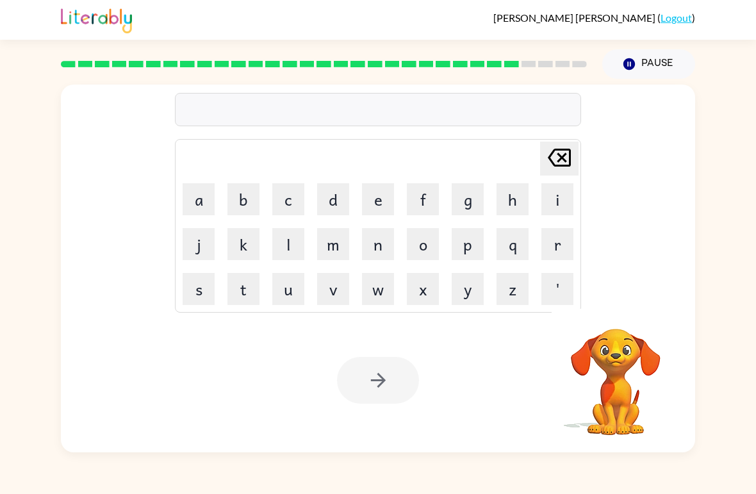
click at [203, 304] on button "s" at bounding box center [198, 289] width 32 height 32
click at [556, 253] on button "r" at bounding box center [557, 244] width 32 height 32
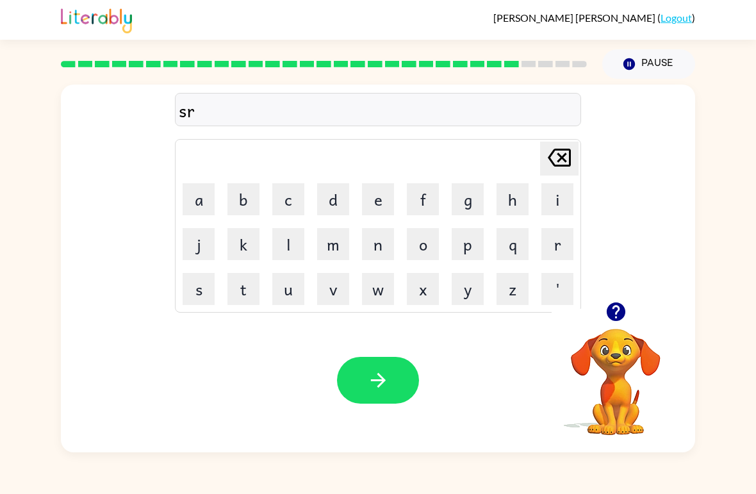
click at [203, 207] on button "a" at bounding box center [198, 199] width 32 height 32
click at [555, 206] on button "i" at bounding box center [557, 199] width 32 height 32
click at [367, 257] on button "n" at bounding box center [378, 244] width 32 height 32
click at [363, 376] on button "button" at bounding box center [378, 380] width 82 height 47
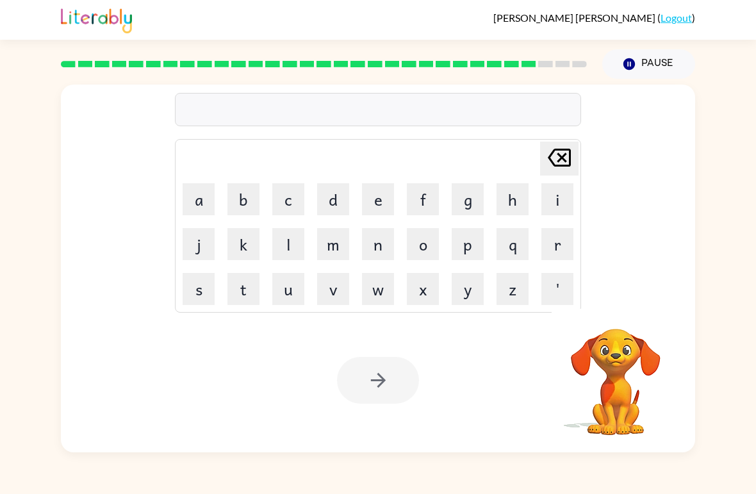
click at [213, 290] on button "s" at bounding box center [198, 289] width 32 height 32
click at [511, 204] on button "h" at bounding box center [512, 199] width 32 height 32
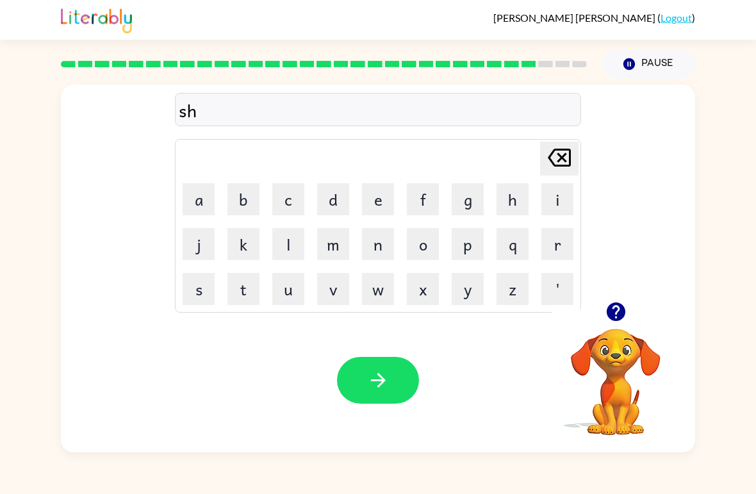
click at [193, 199] on button "a" at bounding box center [198, 199] width 32 height 32
click at [471, 241] on button "p" at bounding box center [467, 244] width 32 height 32
click at [374, 205] on button "e" at bounding box center [378, 199] width 32 height 32
click at [378, 386] on icon "button" at bounding box center [377, 380] width 15 height 15
click at [369, 202] on button "e" at bounding box center [378, 199] width 32 height 32
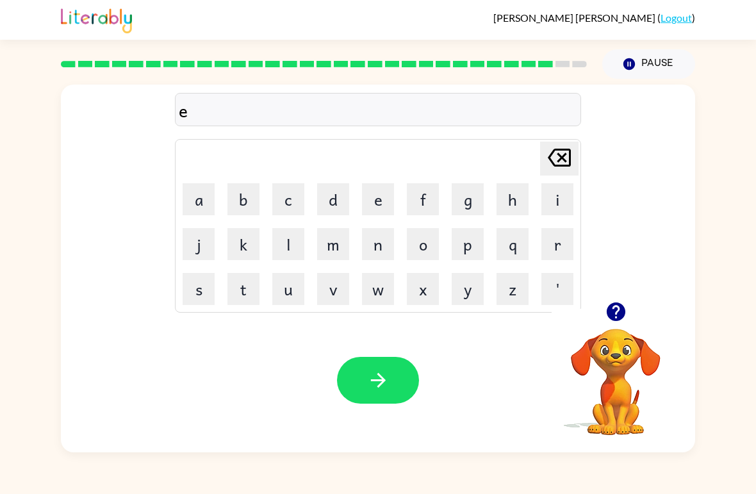
click at [425, 273] on button "x" at bounding box center [423, 289] width 32 height 32
click at [299, 252] on button "l" at bounding box center [288, 244] width 32 height 32
click at [366, 198] on button "e" at bounding box center [378, 199] width 32 height 32
click at [369, 259] on button "n" at bounding box center [378, 244] width 32 height 32
click at [246, 289] on button "t" at bounding box center [243, 289] width 32 height 32
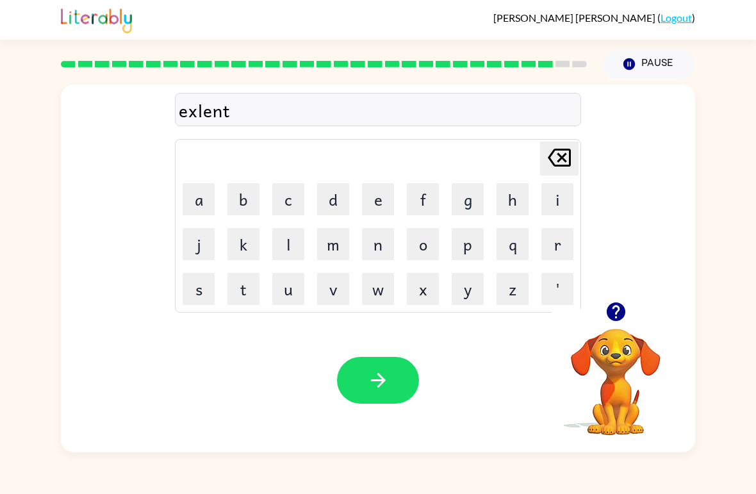
click at [373, 378] on icon "button" at bounding box center [378, 380] width 22 height 22
click at [562, 165] on icon "[PERSON_NAME] last character input" at bounding box center [559, 157] width 31 height 31
click at [564, 173] on icon "[PERSON_NAME] last character input" at bounding box center [559, 157] width 31 height 31
click at [565, 174] on div "[PERSON_NAME] last character input" at bounding box center [559, 158] width 31 height 33
click at [563, 171] on icon "[PERSON_NAME] last character input" at bounding box center [559, 157] width 31 height 31
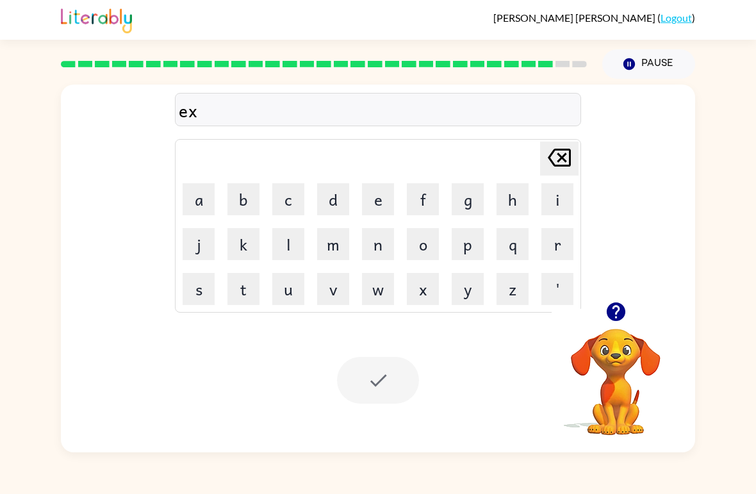
click at [374, 201] on button "e" at bounding box center [378, 199] width 32 height 32
click at [285, 249] on button "l" at bounding box center [288, 244] width 32 height 32
click at [382, 200] on button "e" at bounding box center [378, 199] width 32 height 32
click at [381, 243] on button "n" at bounding box center [378, 244] width 32 height 32
click at [246, 287] on button "t" at bounding box center [243, 289] width 32 height 32
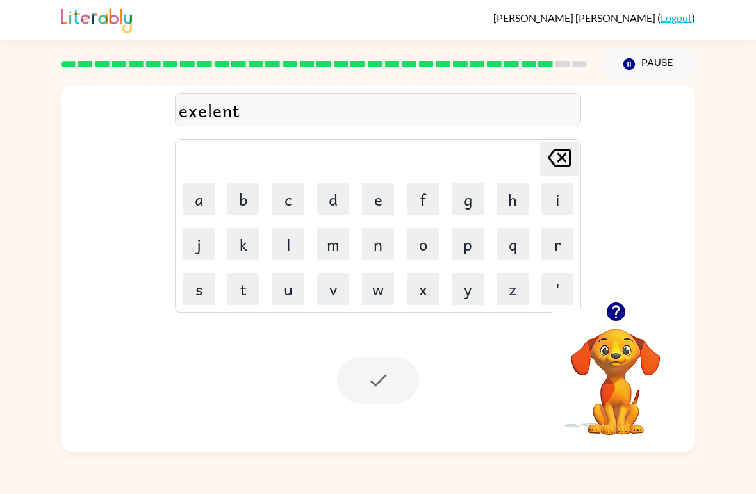
click at [613, 320] on icon "button" at bounding box center [615, 311] width 19 height 19
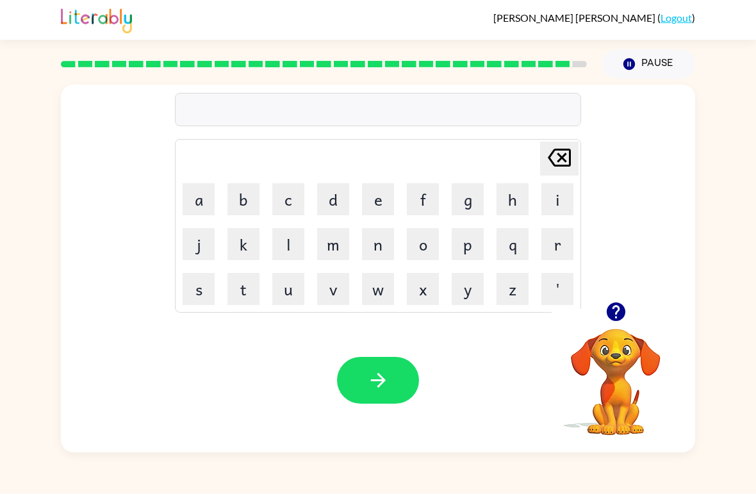
click at [193, 250] on button "j" at bounding box center [198, 244] width 32 height 32
click at [429, 245] on button "o" at bounding box center [423, 244] width 32 height 32
click at [239, 206] on button "b" at bounding box center [243, 199] width 32 height 32
click at [556, 245] on button "r" at bounding box center [557, 244] width 32 height 32
click at [553, 198] on button "i" at bounding box center [557, 199] width 32 height 32
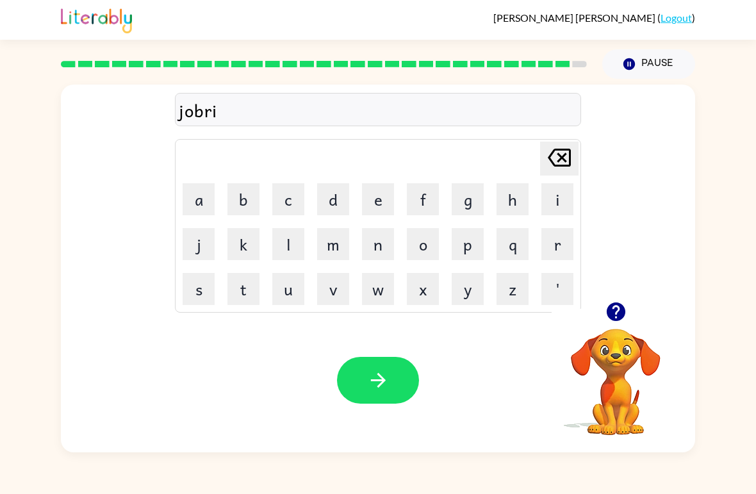
click at [289, 210] on button "c" at bounding box center [288, 199] width 32 height 32
click at [378, 207] on button "e" at bounding box center [378, 199] width 32 height 32
click at [553, 243] on button "r" at bounding box center [557, 244] width 32 height 32
click at [369, 394] on button "button" at bounding box center [378, 380] width 82 height 47
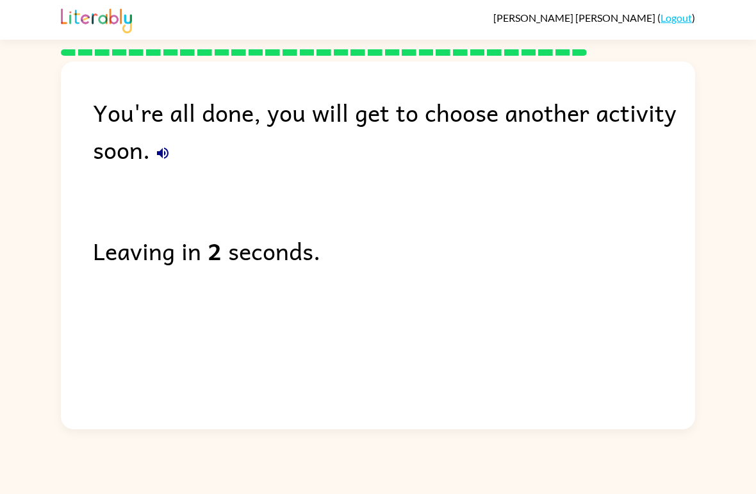
click at [159, 165] on button "button" at bounding box center [163, 153] width 26 height 26
